Goal: Task Accomplishment & Management: Complete application form

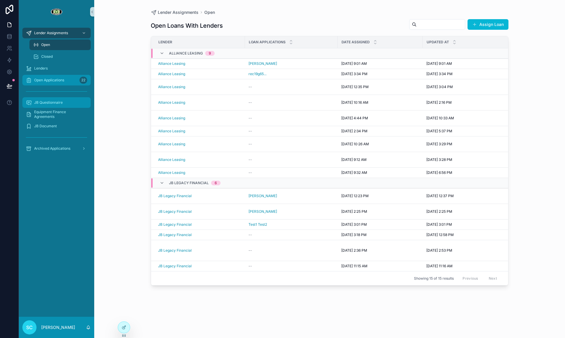
click at [59, 79] on span "Open Applications" at bounding box center [49, 80] width 30 height 5
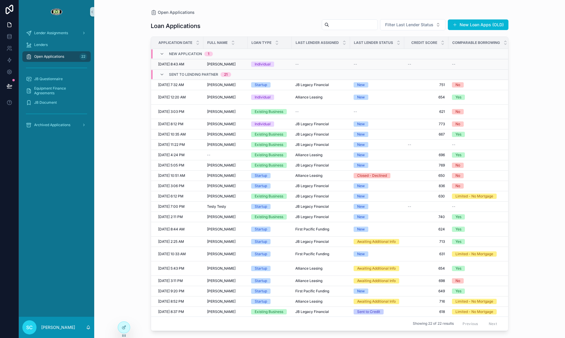
click at [229, 62] on span "Kevin Mitchell" at bounding box center [221, 64] width 29 height 5
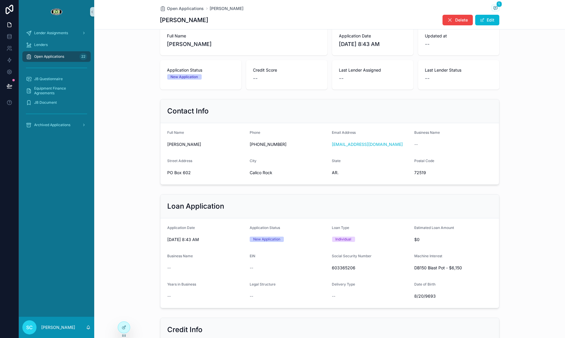
scroll to position [38, 0]
